Goal: Communication & Community: Answer question/provide support

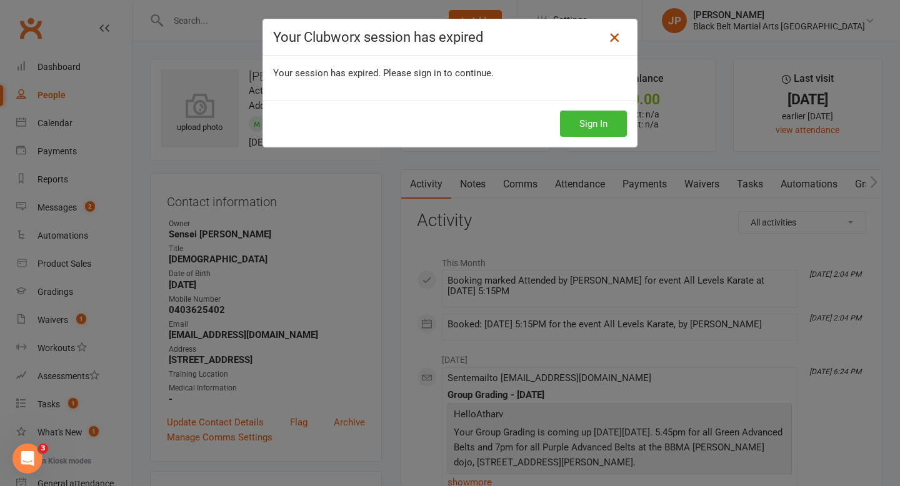
click at [613, 39] on icon at bounding box center [614, 37] width 15 height 15
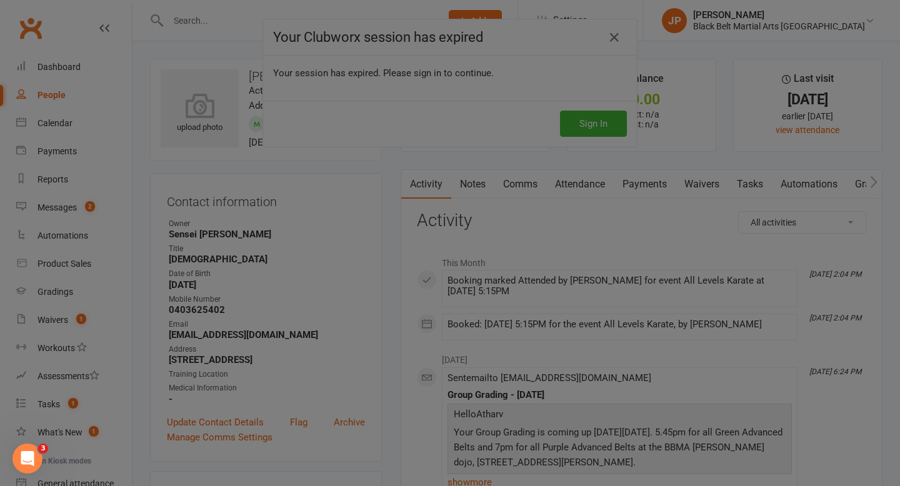
click at [615, 42] on div at bounding box center [450, 243] width 900 height 486
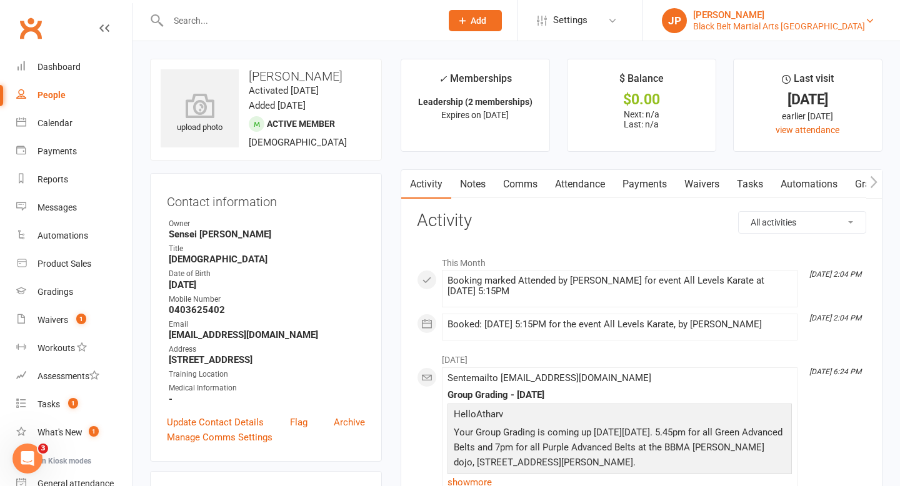
click at [761, 8] on link "JP Jack Parkins Black Belt Martial Arts Kellyville" at bounding box center [771, 20] width 219 height 25
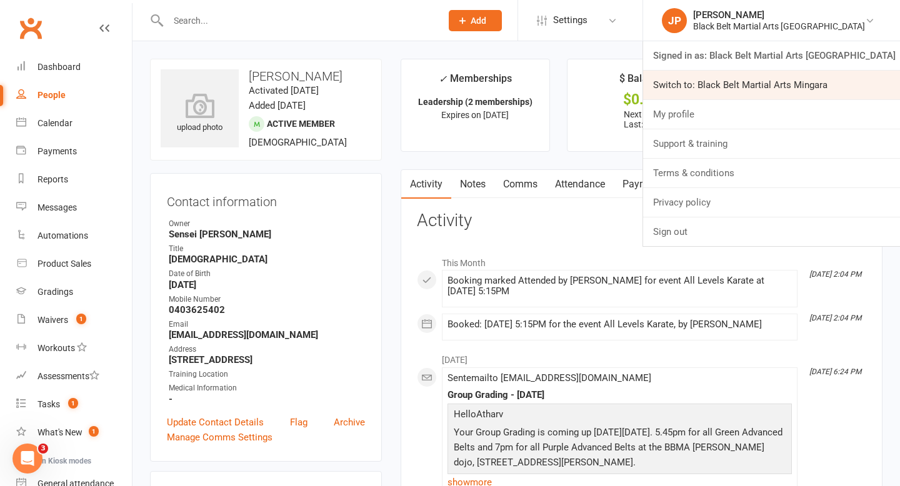
click at [749, 80] on link "Switch to: Black Belt Martial Arts Mingara" at bounding box center [771, 85] width 257 height 29
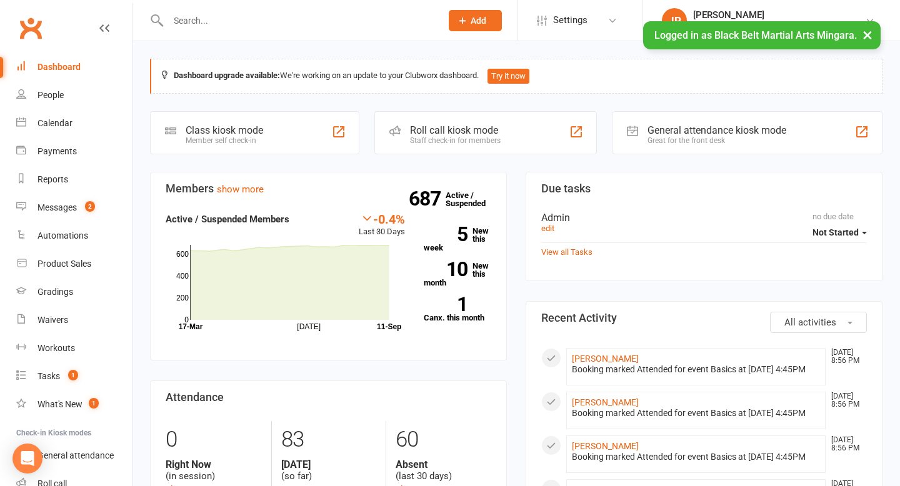
click at [345, 21] on input "text" at bounding box center [298, 20] width 268 height 17
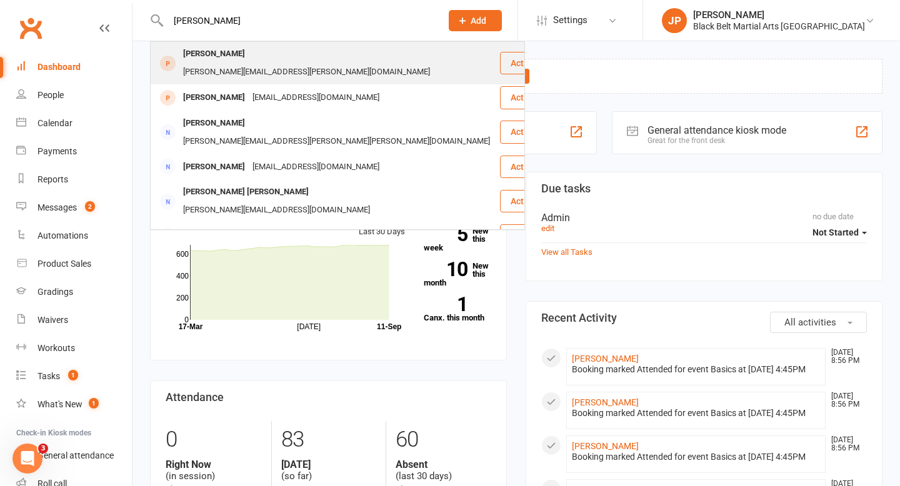
type input "nate baker"
click at [306, 63] on div "johnston.lana@ymail.com" at bounding box center [306, 72] width 254 height 18
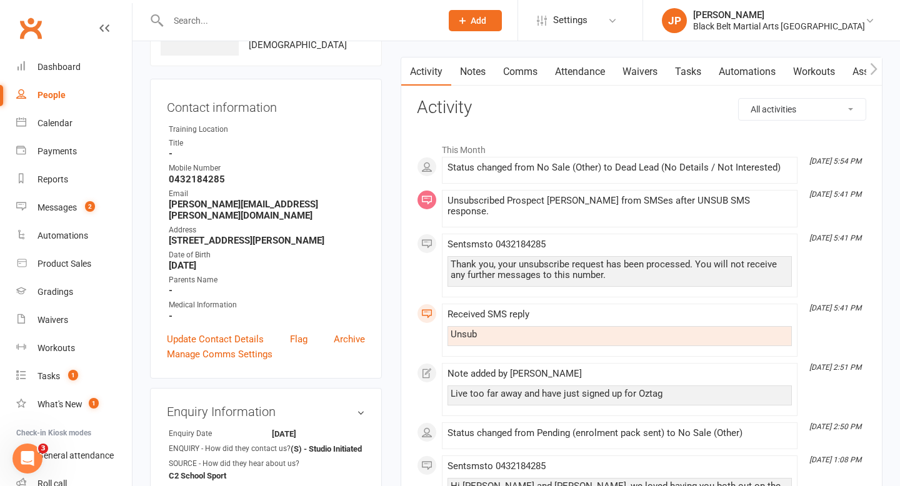
scroll to position [97, 0]
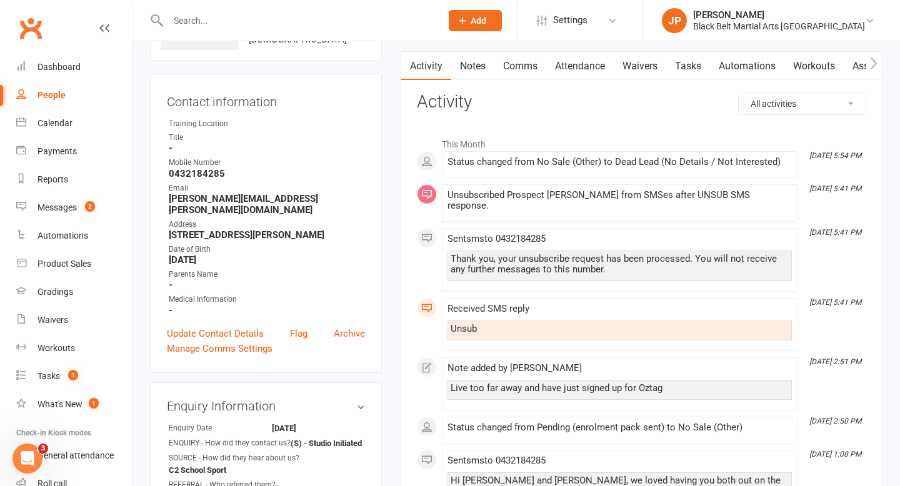
click at [196, 17] on input "text" at bounding box center [298, 20] width 268 height 17
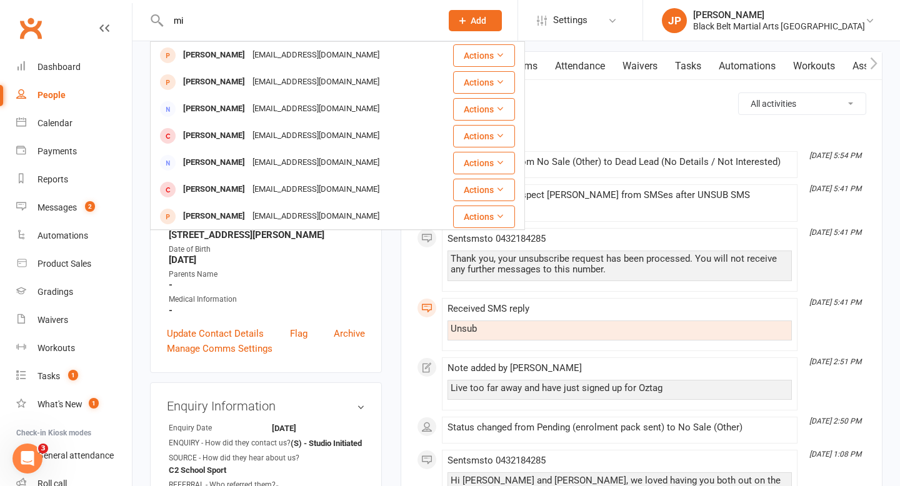
type input "m"
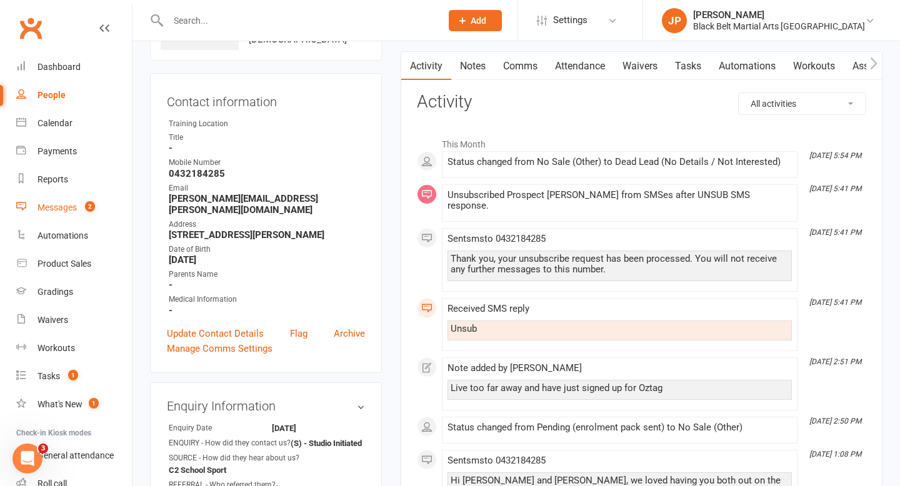
click at [59, 203] on div "Messages" at bounding box center [56, 207] width 39 height 10
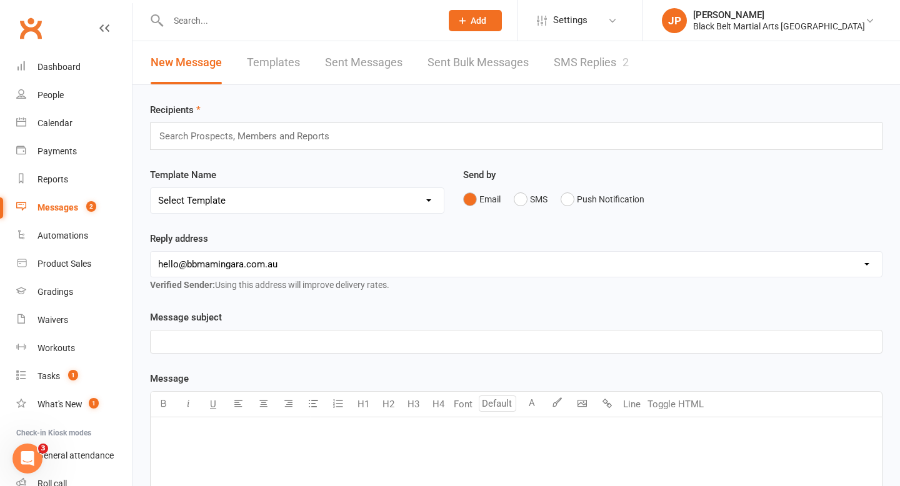
click at [582, 67] on link "SMS Replies 2" at bounding box center [591, 62] width 75 height 43
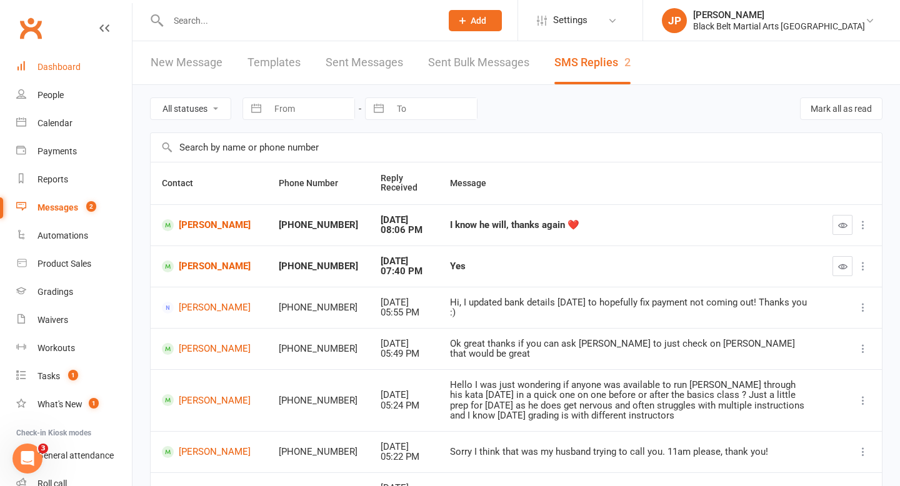
click at [44, 63] on div "Dashboard" at bounding box center [58, 67] width 43 height 10
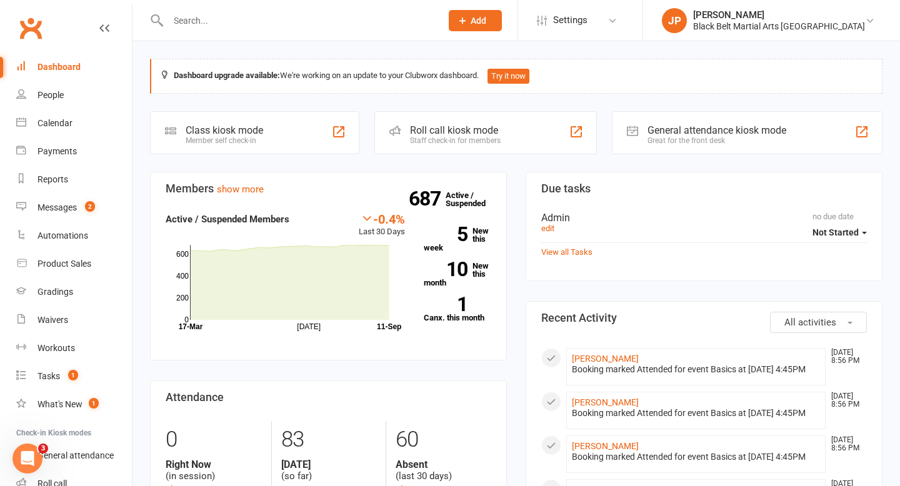
click at [193, 22] on input "text" at bounding box center [298, 20] width 268 height 17
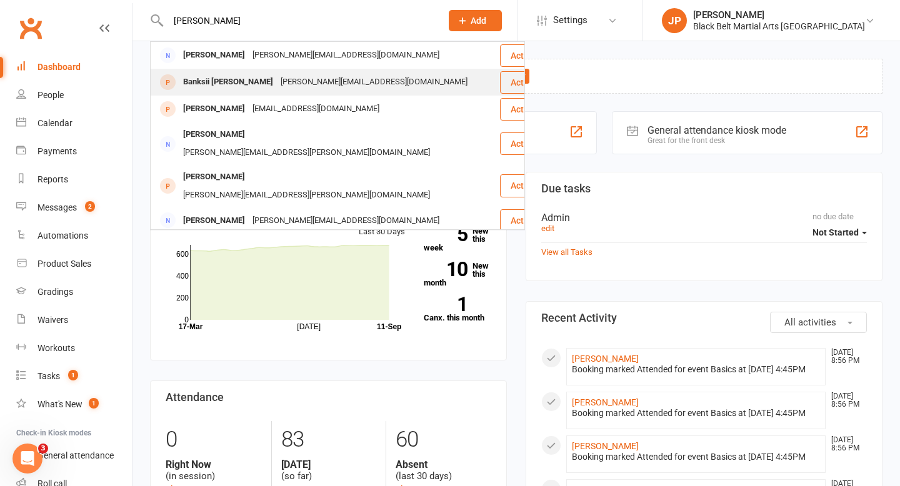
type input "dwight"
click at [179, 84] on div "Banksii Dwight" at bounding box center [227, 82] width 97 height 18
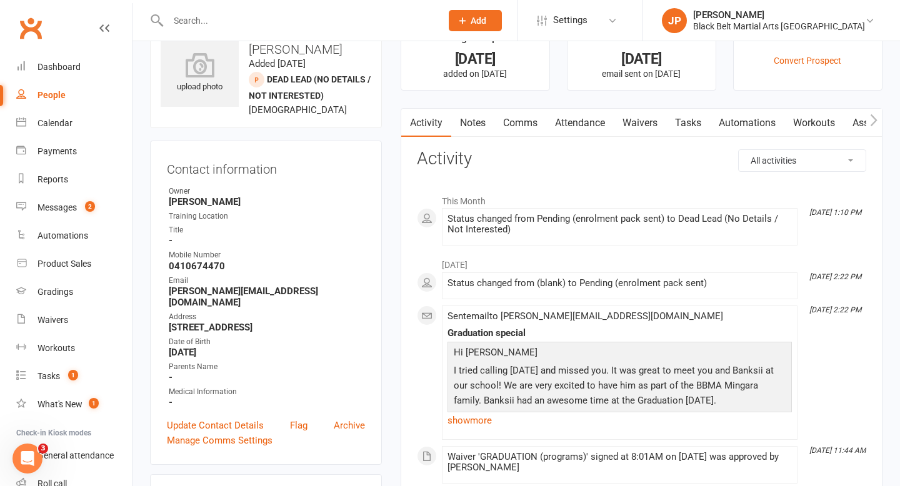
scroll to position [40, 0]
click at [791, 26] on div "Black Belt Martial Arts Mingara" at bounding box center [779, 26] width 172 height 11
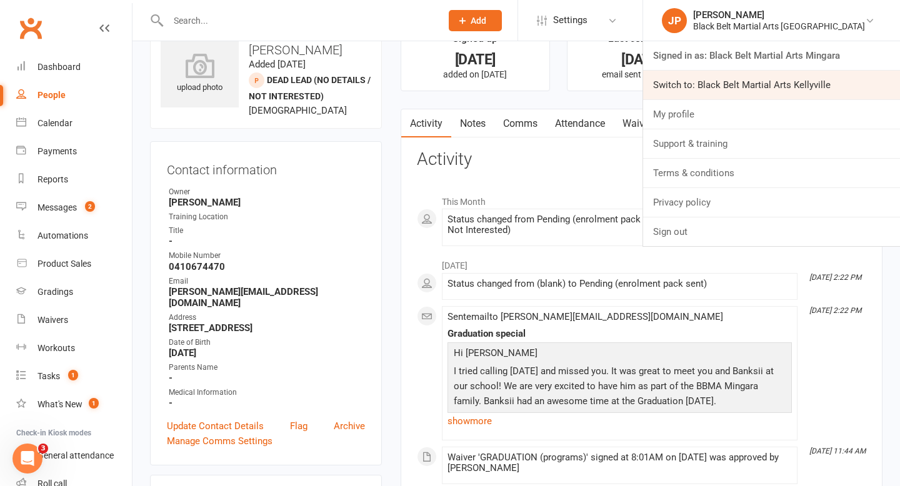
click at [759, 82] on link "Switch to: Black Belt Martial Arts Kellyville" at bounding box center [771, 85] width 257 height 29
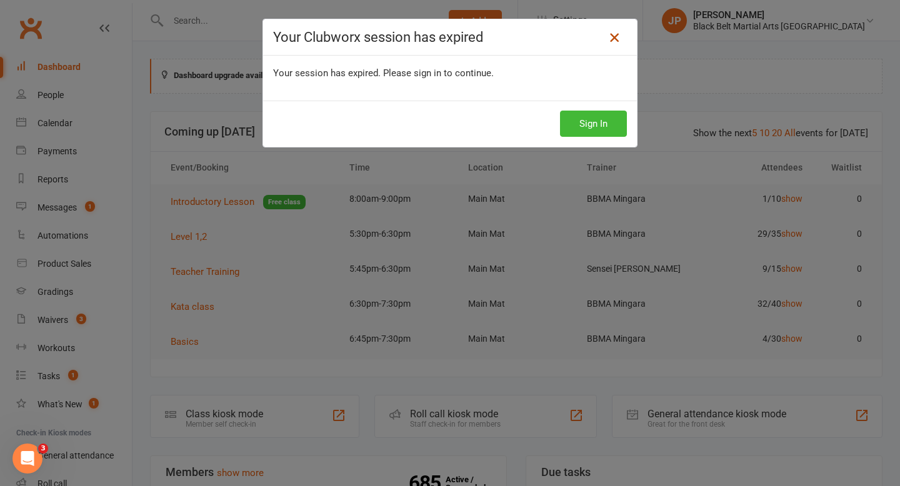
click at [617, 37] on icon at bounding box center [614, 37] width 15 height 15
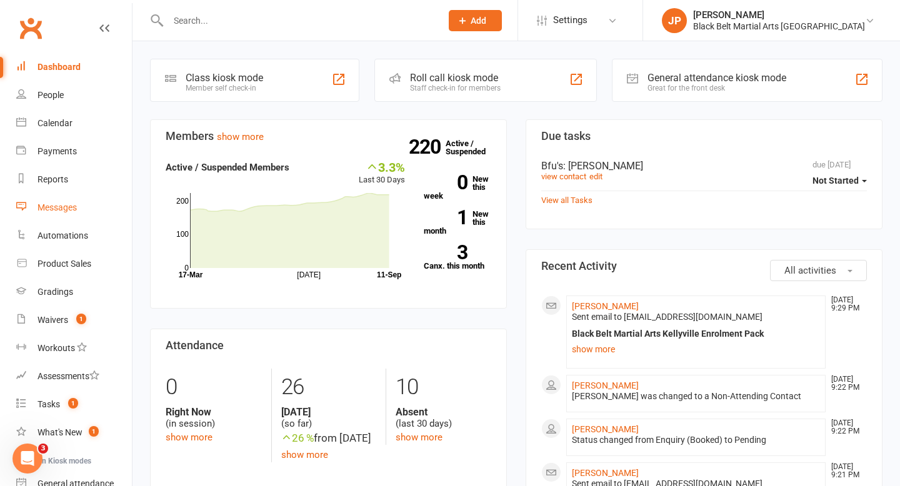
click at [73, 212] on div "Messages" at bounding box center [56, 207] width 39 height 10
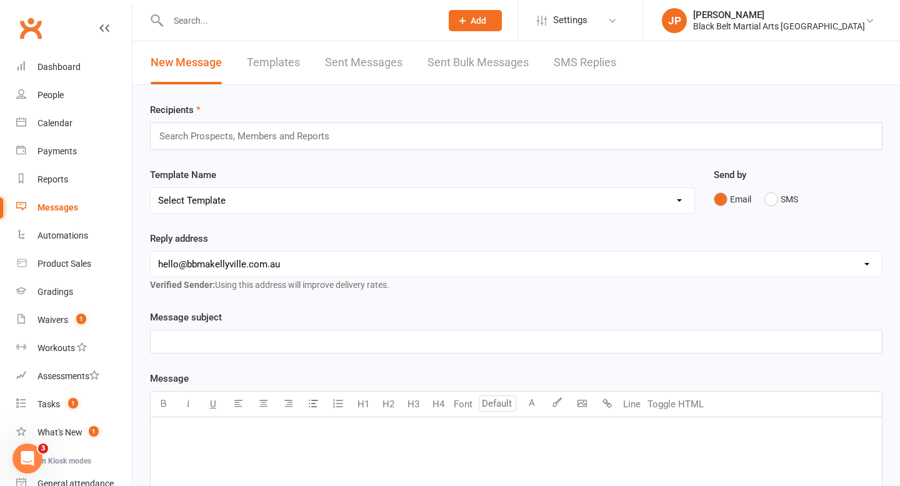
click at [586, 61] on link "SMS Replies" at bounding box center [585, 62] width 62 height 43
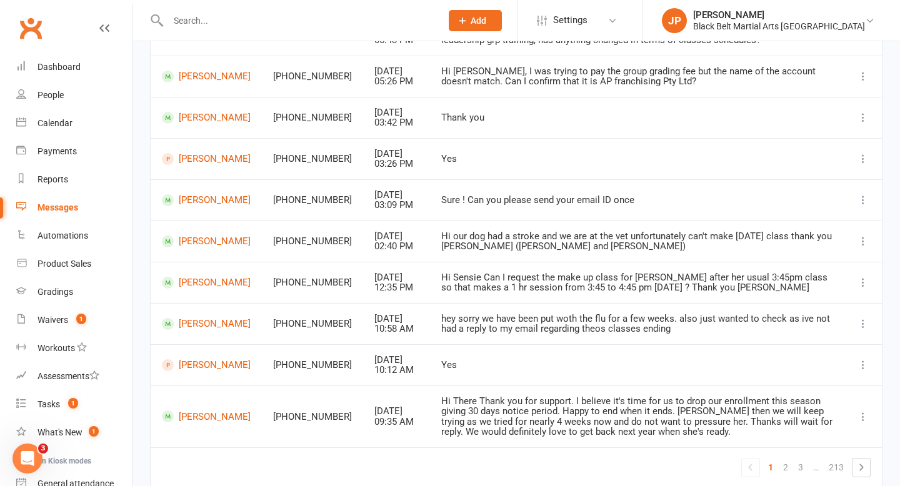
scroll to position [193, 0]
